Goal: Information Seeking & Learning: Learn about a topic

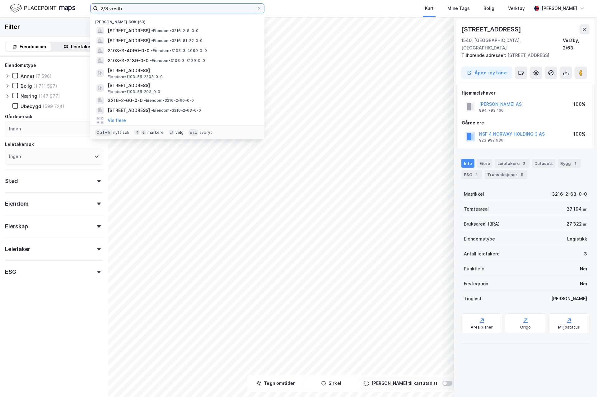
drag, startPoint x: 128, startPoint y: 7, endPoint x: 97, endPoint y: 7, distance: 31.4
click at [97, 7] on label "2/8 vestb" at bounding box center [177, 8] width 174 height 10
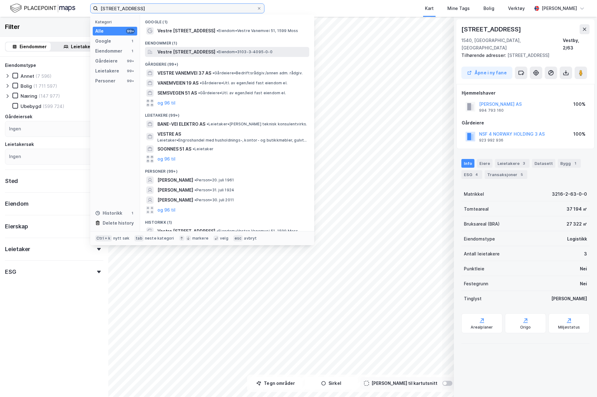
type input "[STREET_ADDRESS]"
click at [199, 51] on span "Vestre [STREET_ADDRESS]" at bounding box center [186, 51] width 58 height 7
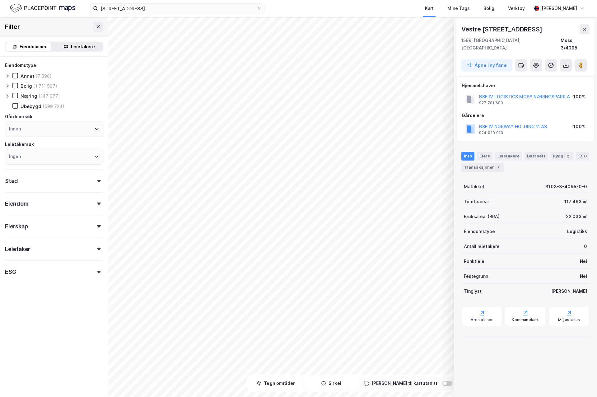
click at [68, 6] on img at bounding box center [42, 8] width 65 height 11
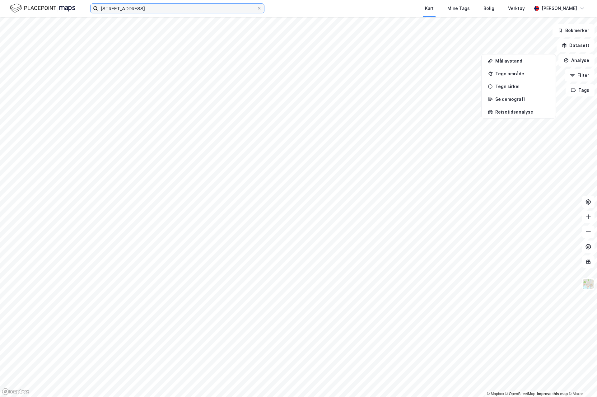
click at [197, 8] on input "[STREET_ADDRESS]" at bounding box center [177, 8] width 159 height 9
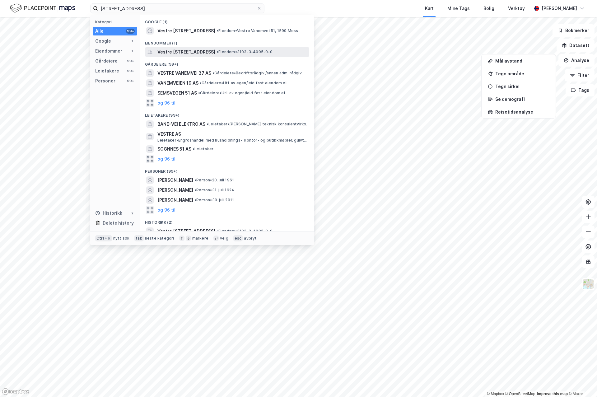
click at [196, 49] on span "Vestre [STREET_ADDRESS]" at bounding box center [186, 51] width 58 height 7
